Goal: Find specific page/section

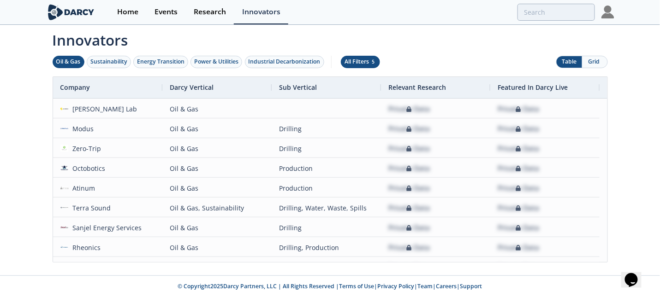
click at [374, 65] on div "All Filters 5" at bounding box center [360, 62] width 32 height 8
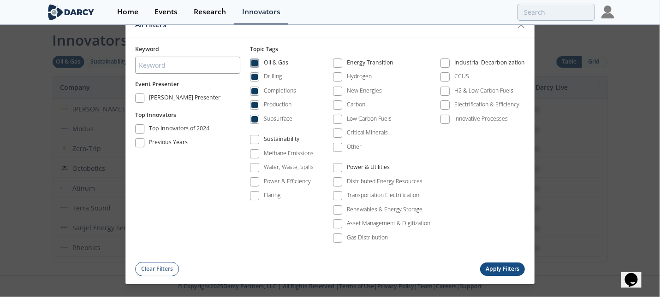
click at [256, 60] on span at bounding box center [254, 63] width 6 height 6
click at [254, 81] on span at bounding box center [254, 77] width 9 height 9
click at [501, 269] on button "Apply Filters" at bounding box center [502, 269] width 45 height 13
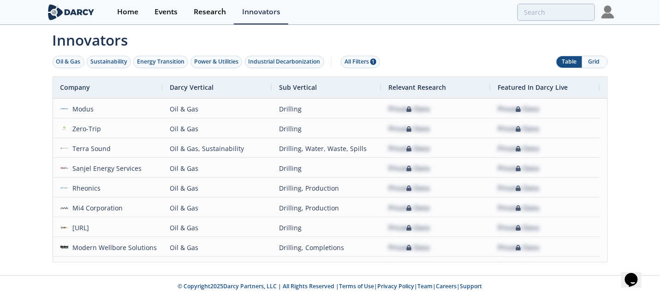
click at [589, 60] on button "Grid" at bounding box center [594, 62] width 25 height 12
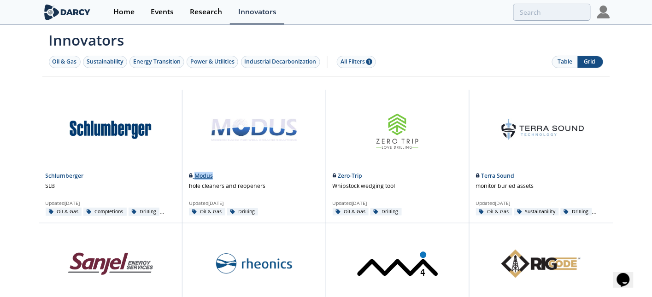
drag, startPoint x: 227, startPoint y: 173, endPoint x: 195, endPoint y: 180, distance: 33.4
click at [195, 180] on div "Modus" at bounding box center [254, 176] width 130 height 8
